Goal: Transaction & Acquisition: Purchase product/service

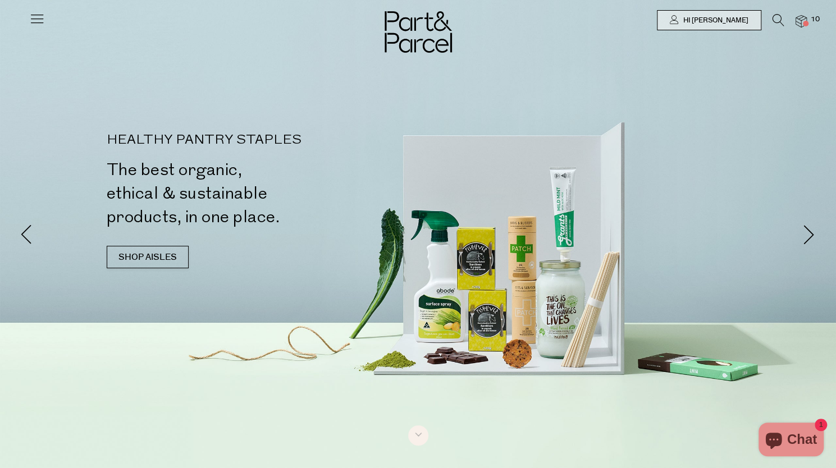
click at [35, 15] on icon at bounding box center [37, 19] width 16 height 16
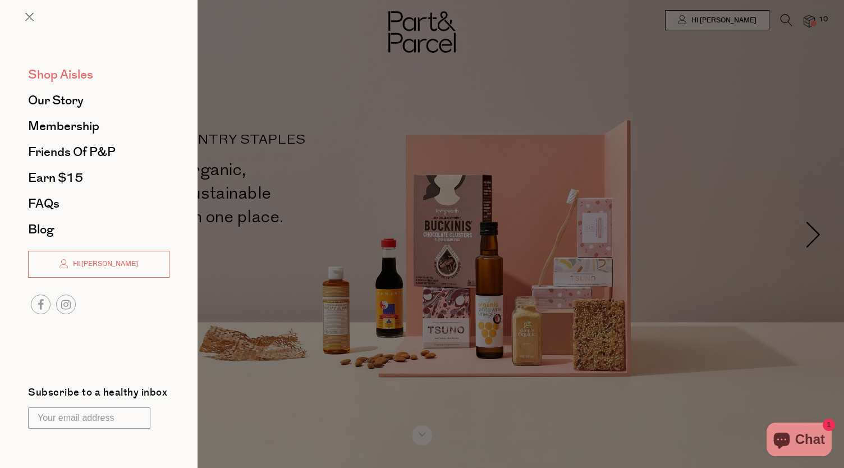
click at [77, 81] on span "Shop Aisles" at bounding box center [60, 75] width 65 height 18
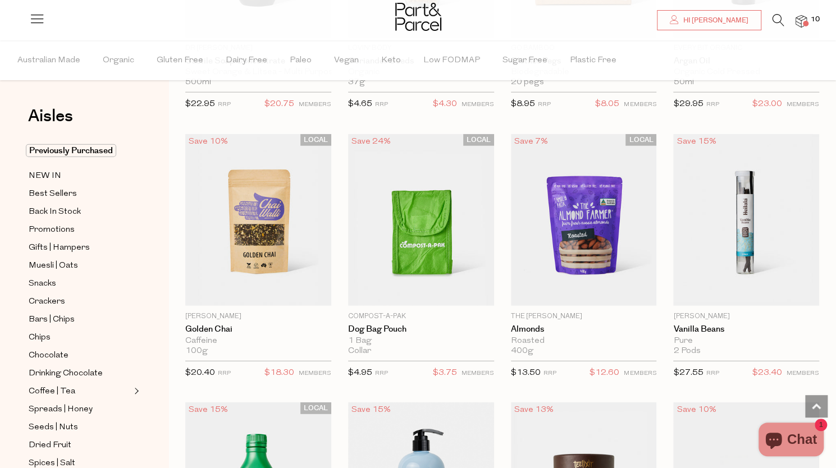
scroll to position [1630, 0]
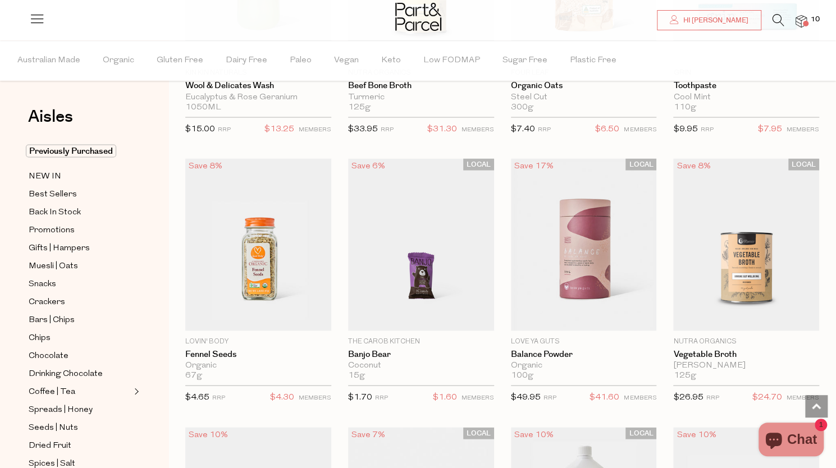
scroll to position [6197, 0]
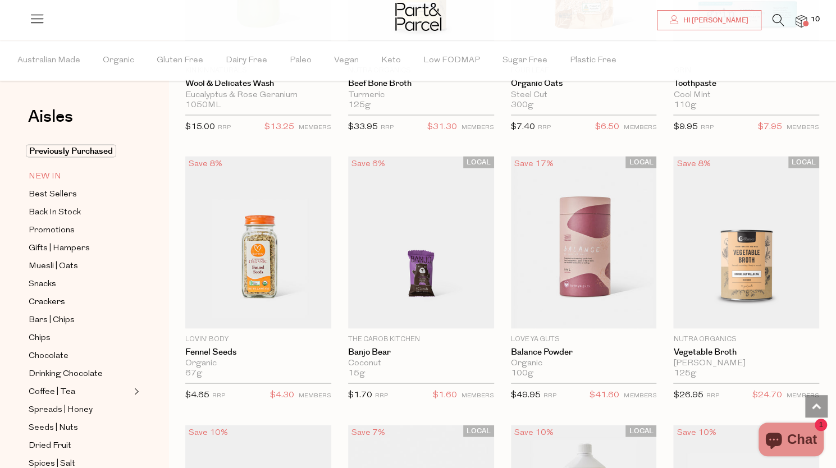
click at [54, 176] on span "NEW IN" at bounding box center [45, 175] width 33 height 13
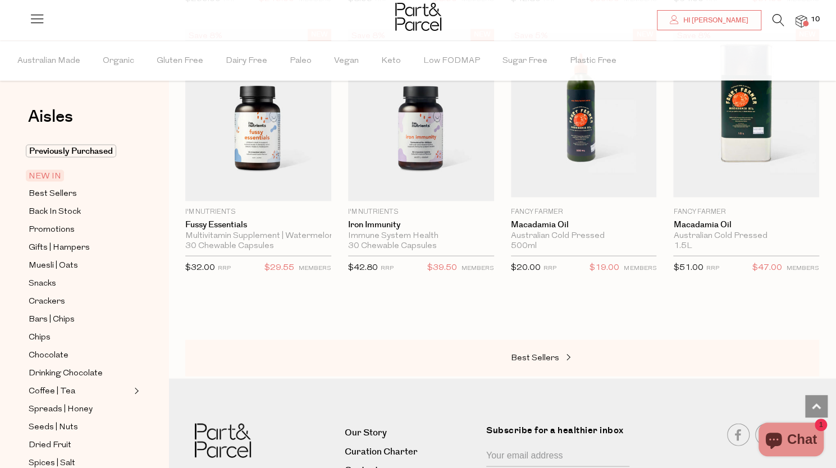
scroll to position [1205, 0]
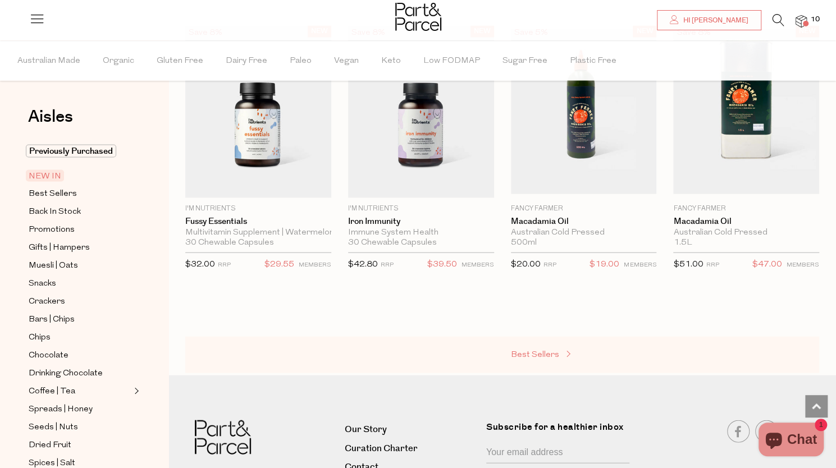
click at [533, 350] on span "Best Sellers" at bounding box center [535, 354] width 48 height 8
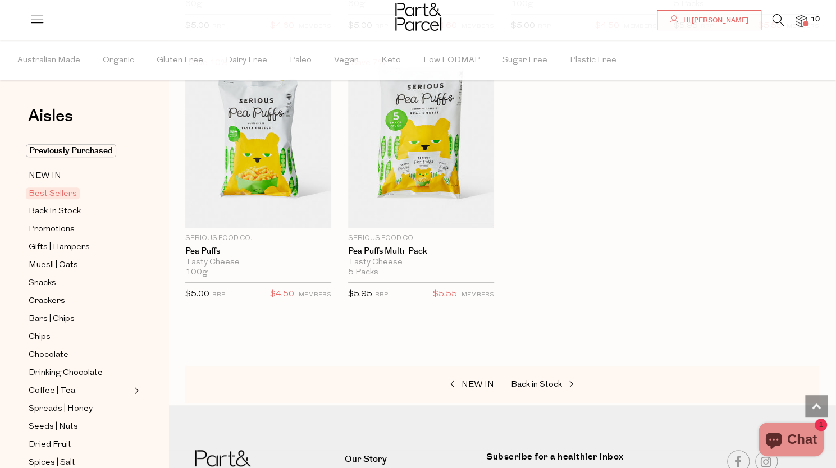
scroll to position [2789, 0]
click at [529, 380] on span "Back in Stock" at bounding box center [536, 384] width 51 height 8
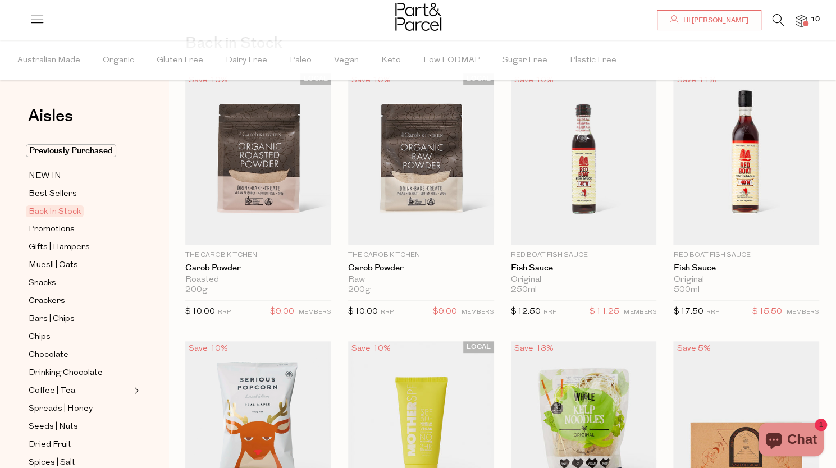
scroll to position [235, 0]
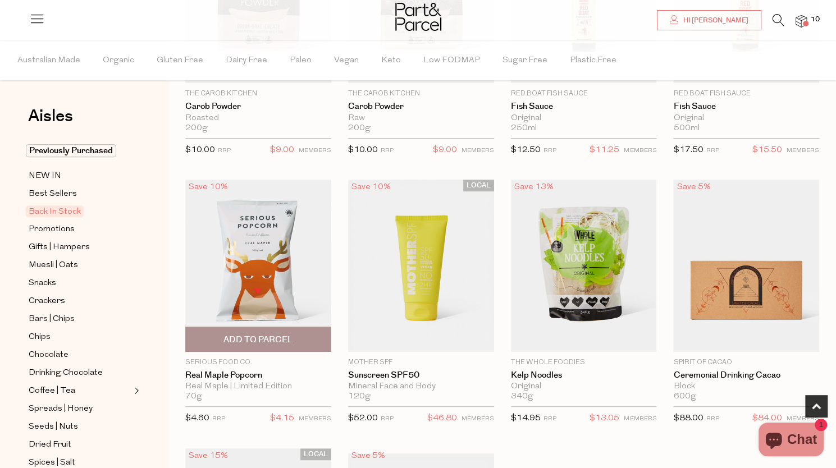
click at [258, 313] on img at bounding box center [258, 266] width 146 height 172
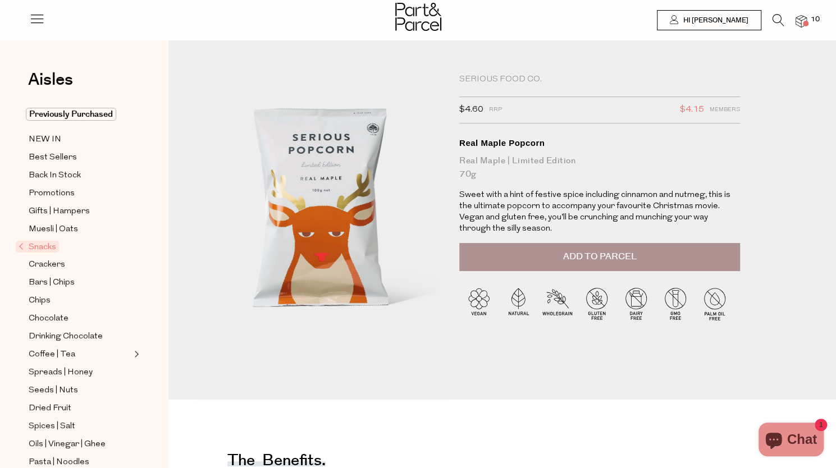
click at [571, 261] on span "Add to Parcel" at bounding box center [599, 256] width 74 height 13
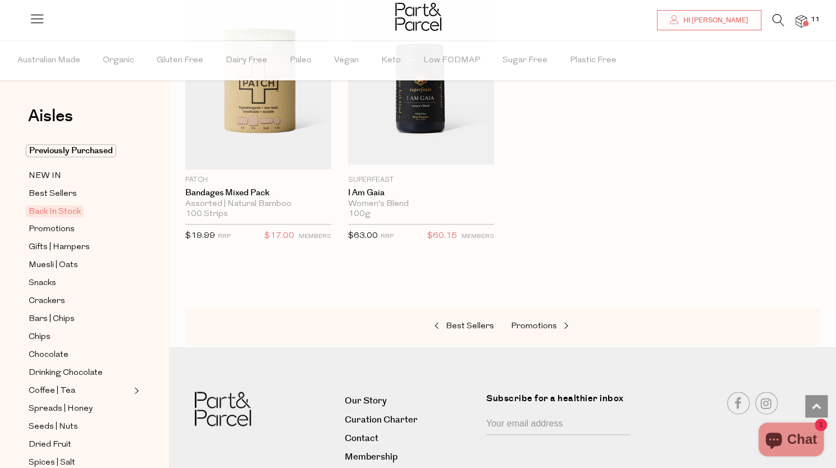
scroll to position [697, 0]
click at [522, 328] on link "Promotions" at bounding box center [567, 326] width 112 height 15
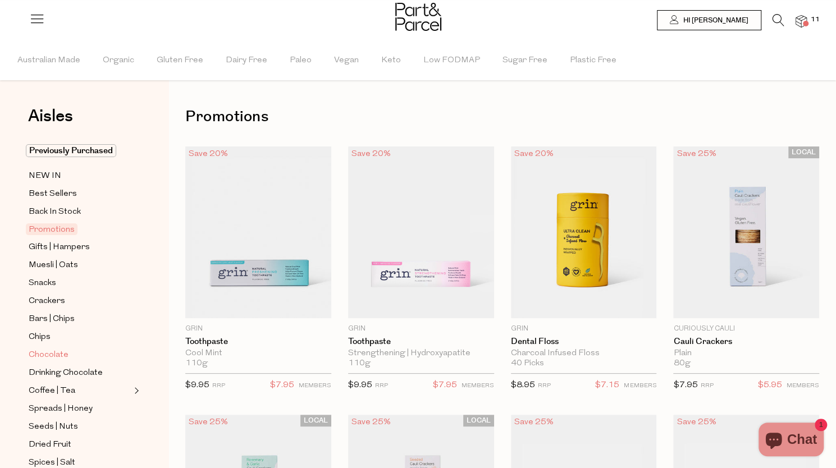
click at [54, 349] on span "Chocolate" at bounding box center [49, 355] width 40 height 13
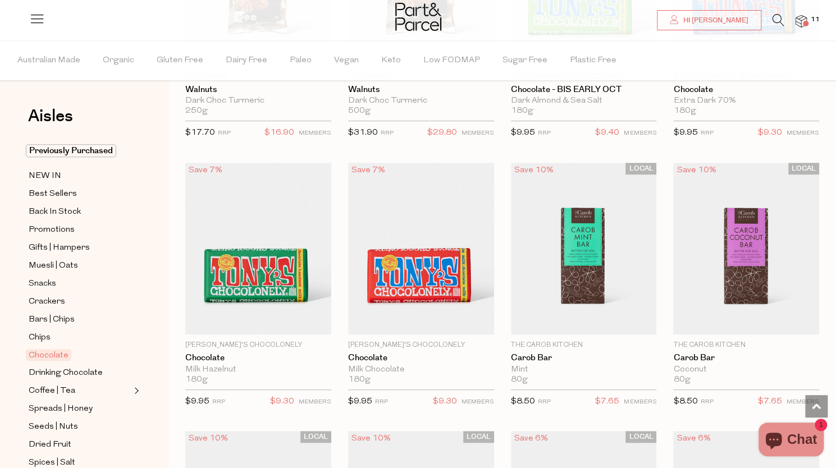
scroll to position [2716, 0]
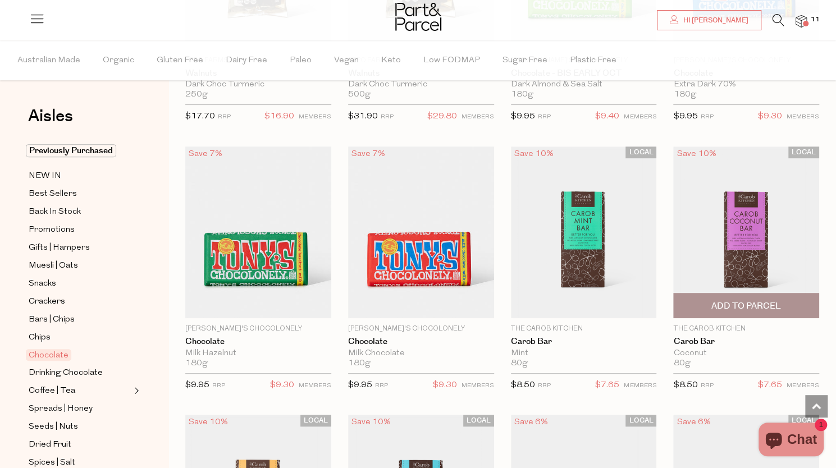
click at [728, 300] on span "Add To Parcel" at bounding box center [746, 306] width 70 height 12
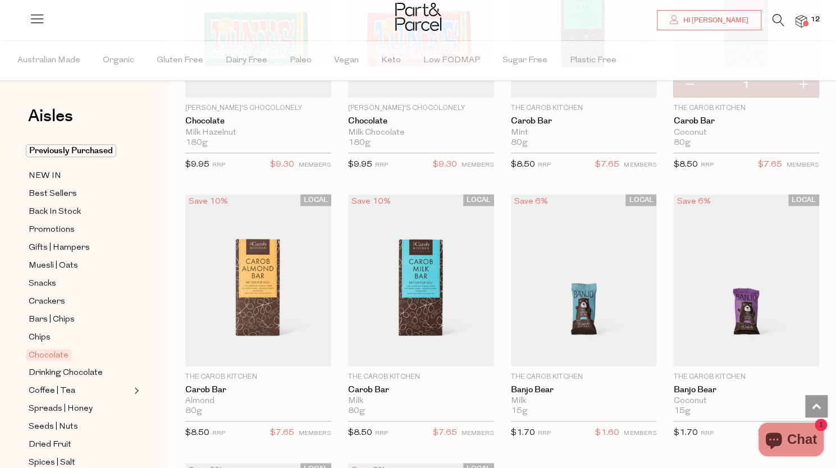
scroll to position [2937, 0]
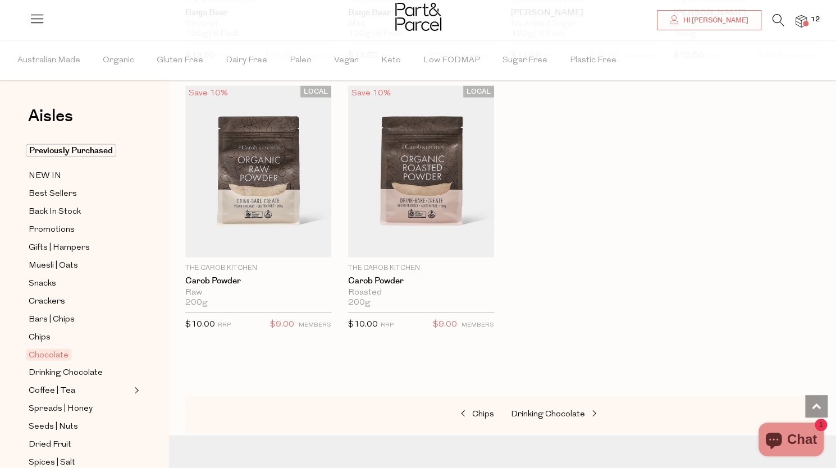
scroll to position [3852, 0]
click at [90, 366] on span "Drinking Chocolate" at bounding box center [66, 372] width 74 height 13
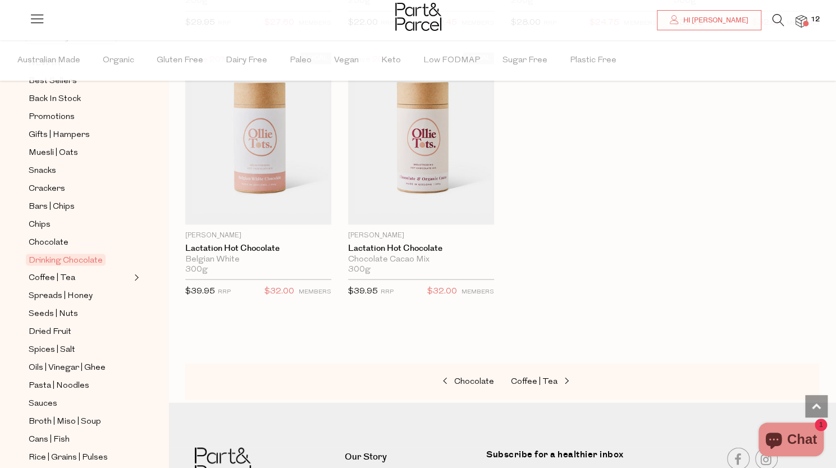
scroll to position [121, 0]
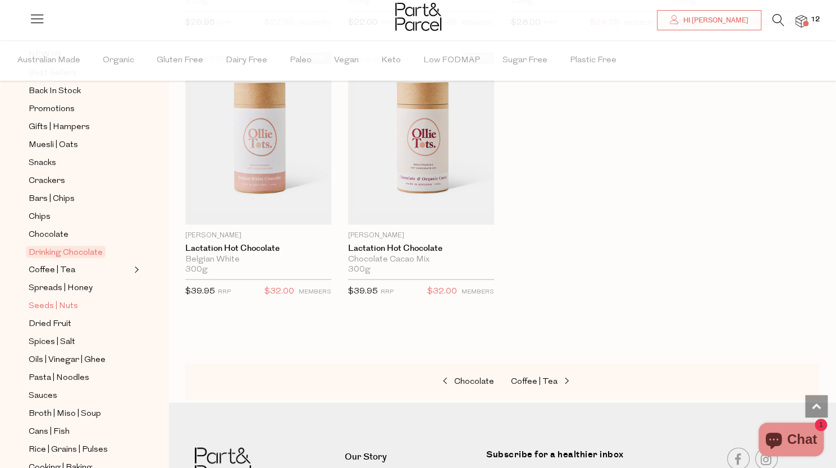
click at [66, 299] on span "Seeds | Nuts" at bounding box center [53, 305] width 49 height 13
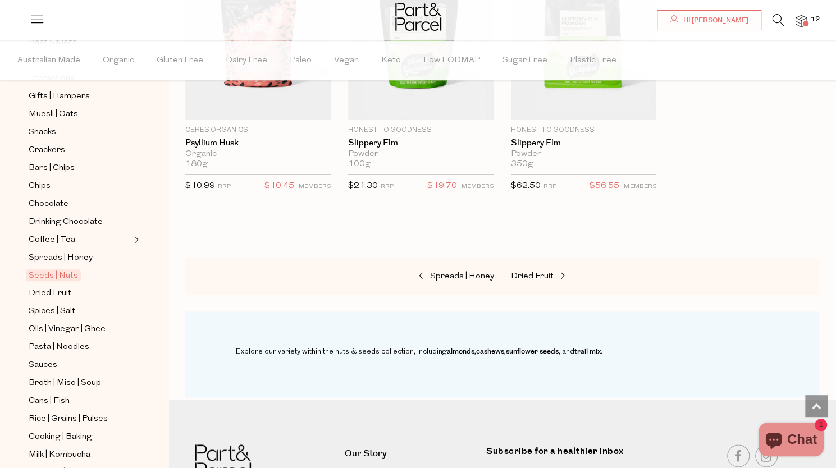
scroll to position [320, 0]
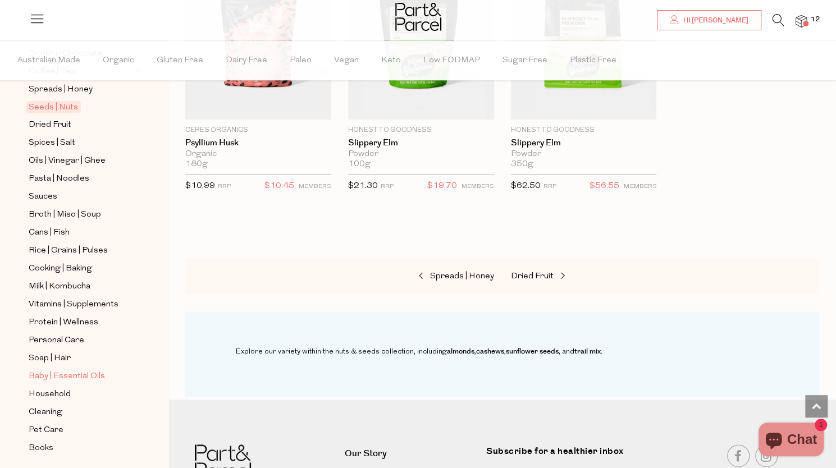
click at [64, 370] on span "Baby | Essential Oils" at bounding box center [67, 376] width 76 height 13
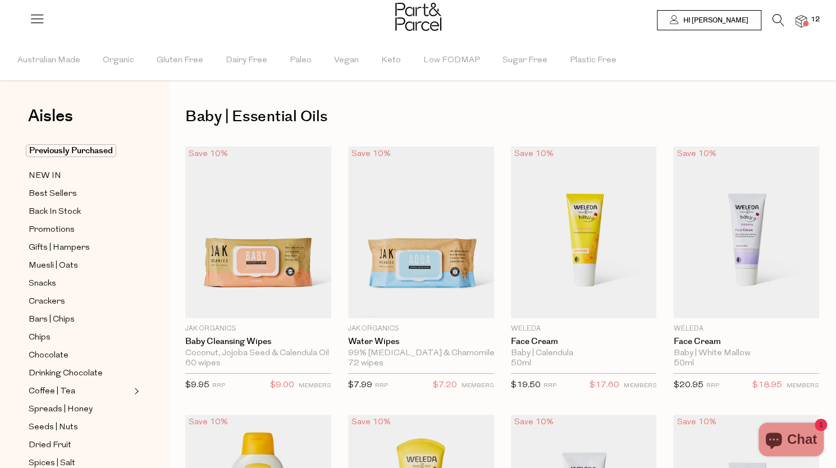
click at [803, 23] on span at bounding box center [806, 24] width 6 height 6
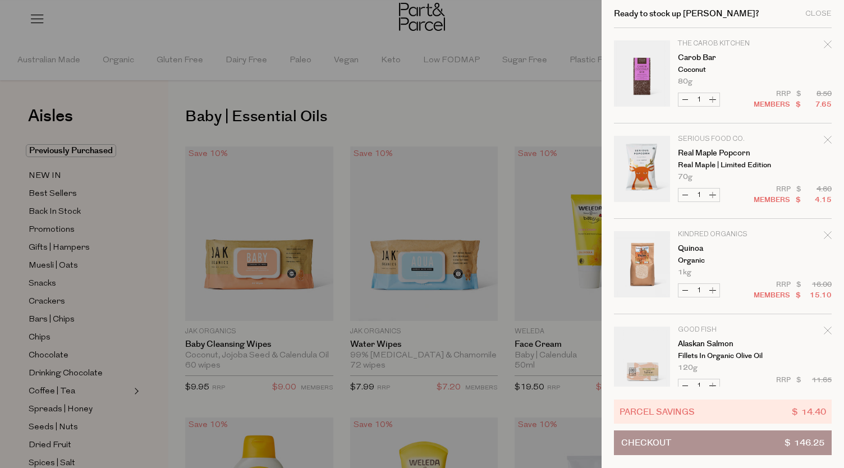
click at [712, 196] on button "Increase Real Maple Popcorn" at bounding box center [712, 195] width 13 height 13
type input "2"
click at [394, 111] on div at bounding box center [422, 234] width 844 height 468
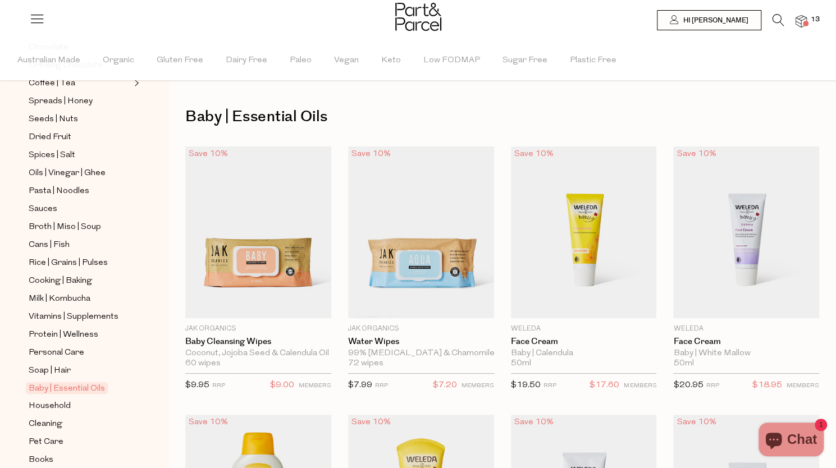
scroll to position [309, 0]
click at [54, 328] on span "Protein | Wellness" at bounding box center [64, 334] width 70 height 13
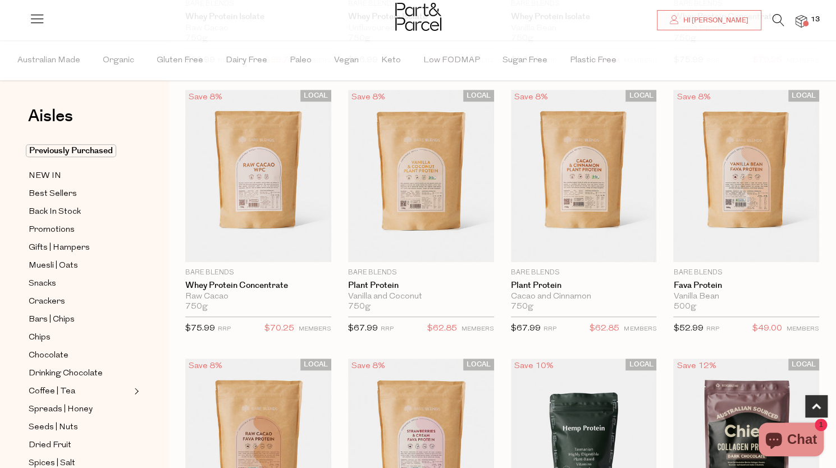
scroll to position [325, 0]
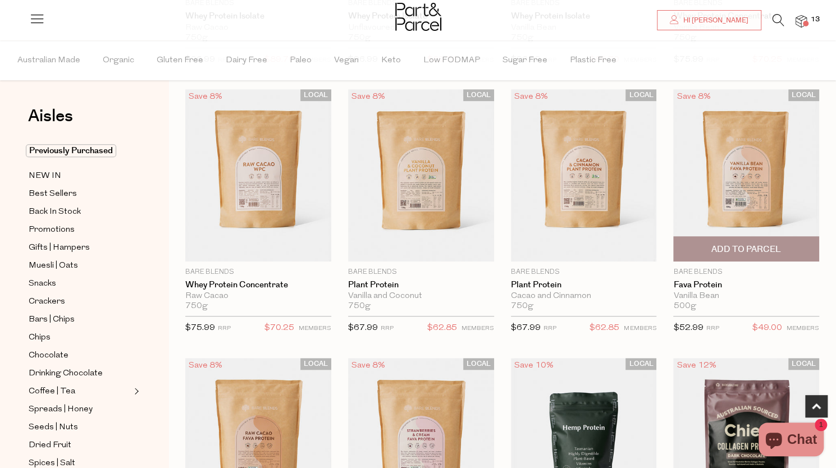
click at [771, 250] on span "Add To Parcel" at bounding box center [746, 250] width 70 height 12
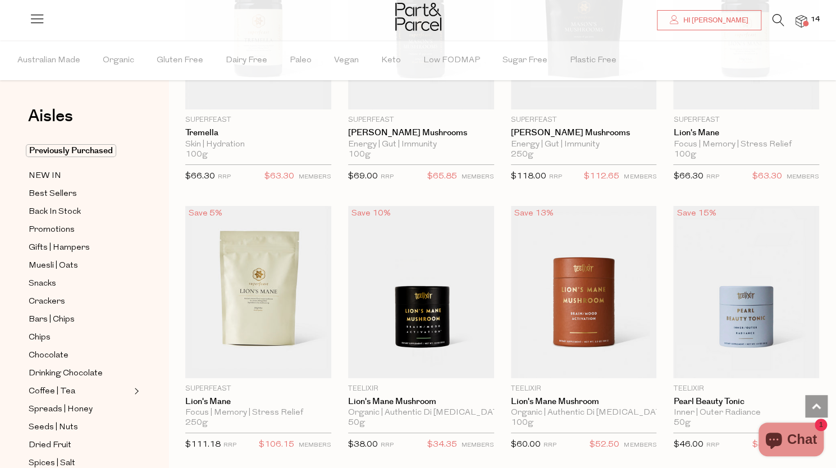
scroll to position [2401, 0]
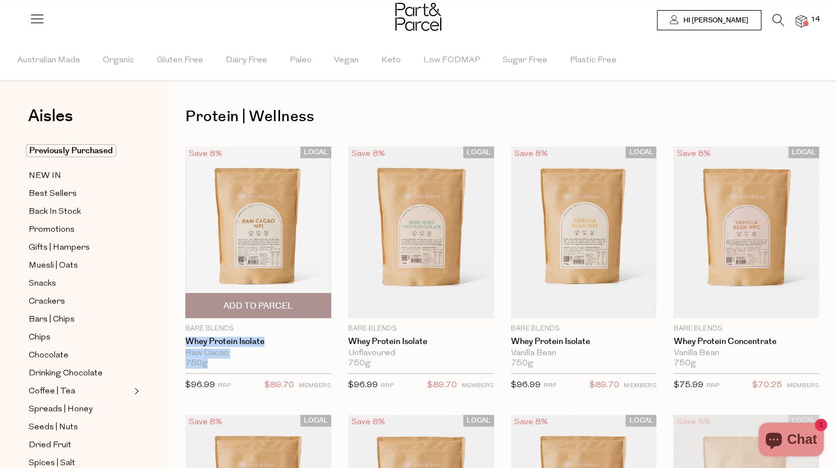
drag, startPoint x: 293, startPoint y: 329, endPoint x: 290, endPoint y: 364, distance: 35.5
click at [290, 364] on div "Bare Blends Whey Protein Isolate Raw Cacao 750g Only 3 Available $96.99 RRP $89…" at bounding box center [258, 361] width 146 height 74
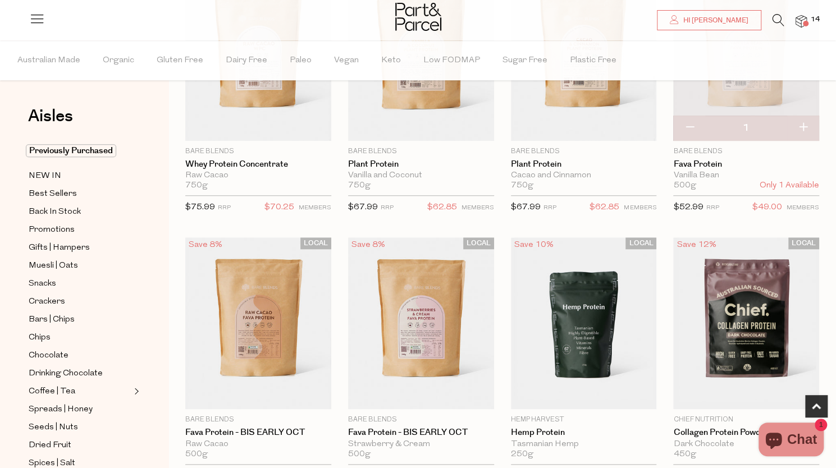
scroll to position [450, 0]
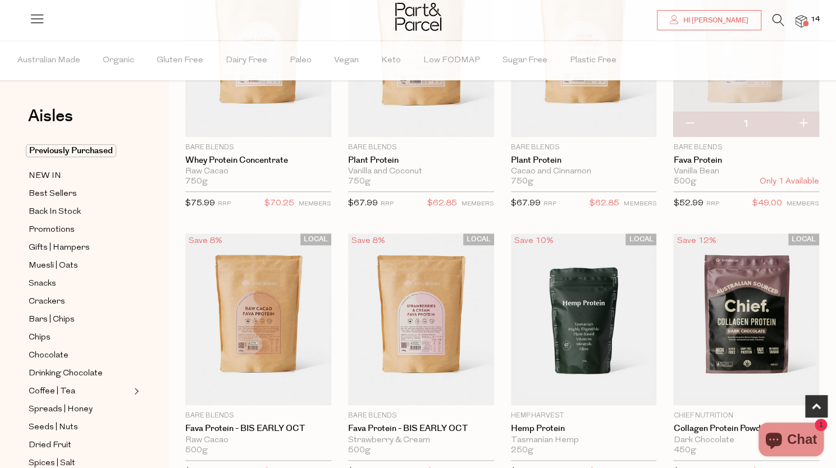
click at [799, 25] on img at bounding box center [800, 21] width 11 height 13
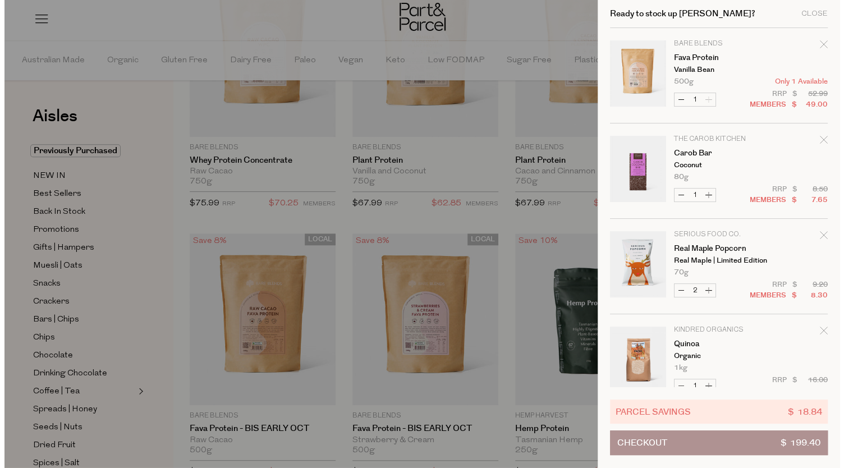
scroll to position [452, 0]
